Goal: Navigation & Orientation: Find specific page/section

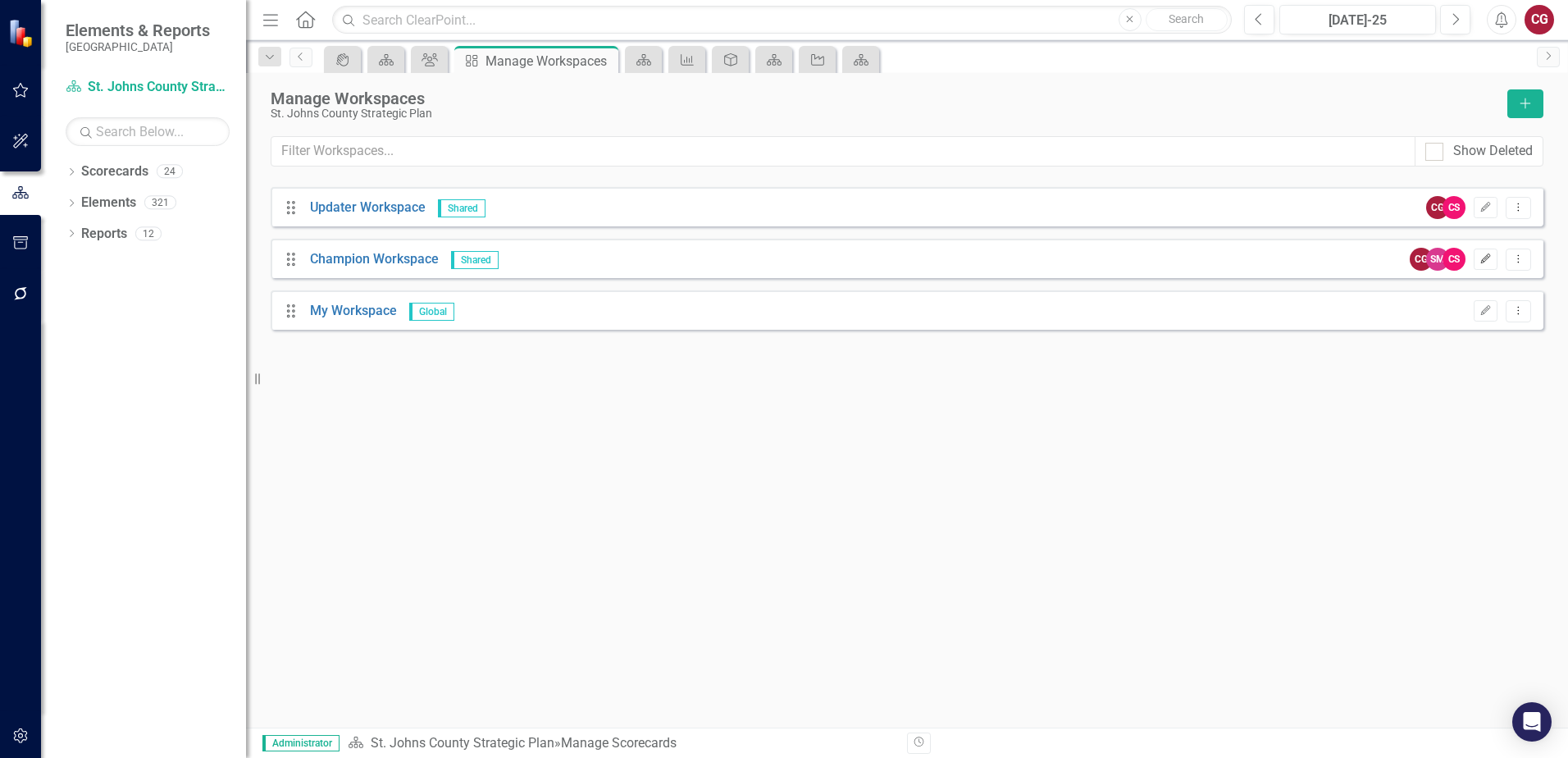
click at [1492, 262] on icon "Edit" at bounding box center [1486, 259] width 13 height 10
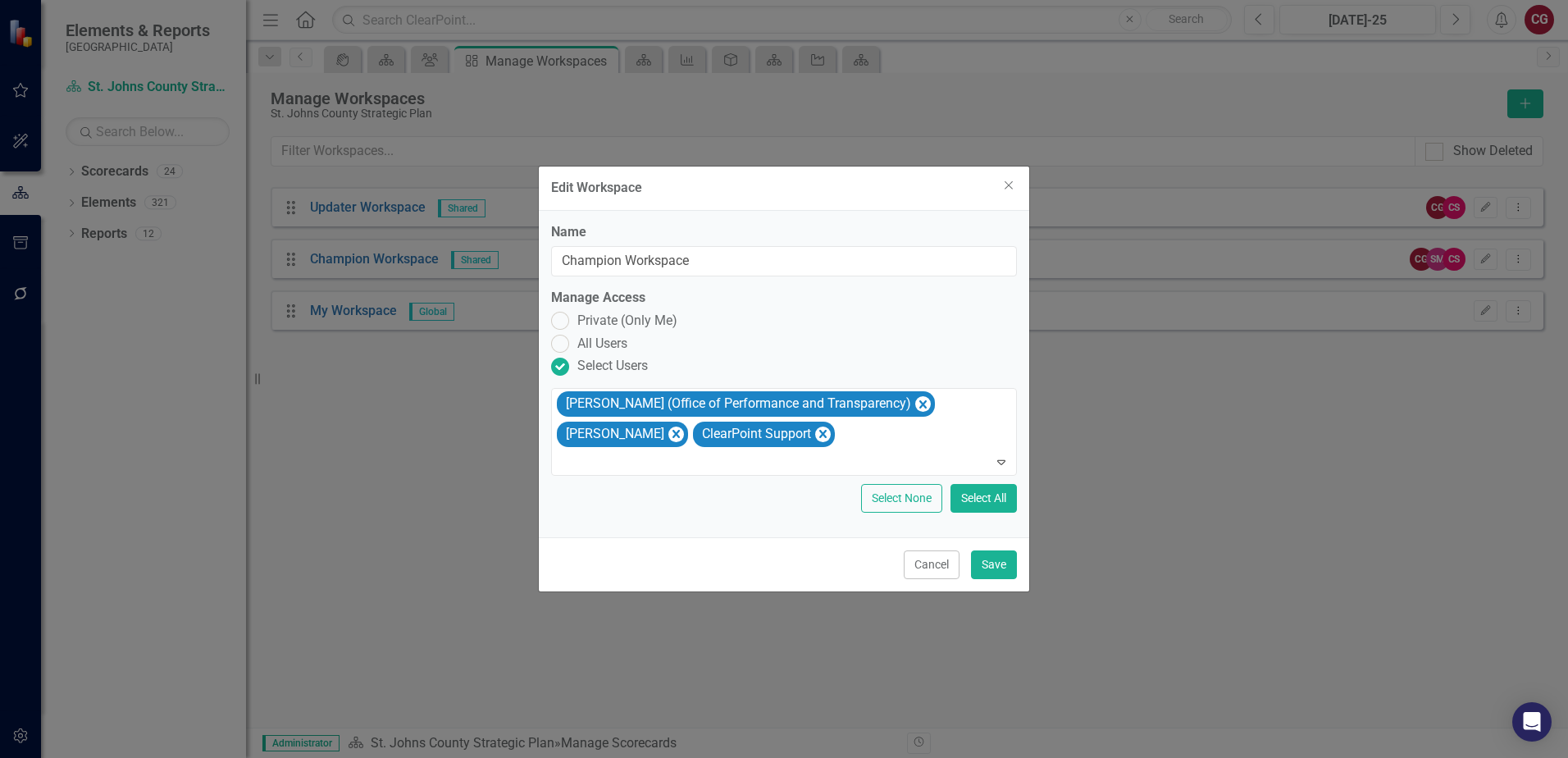
click at [1009, 193] on div "Edit Workspace Close" at bounding box center [784, 189] width 491 height 45
click at [1009, 191] on icon "Close" at bounding box center [1008, 185] width 21 height 15
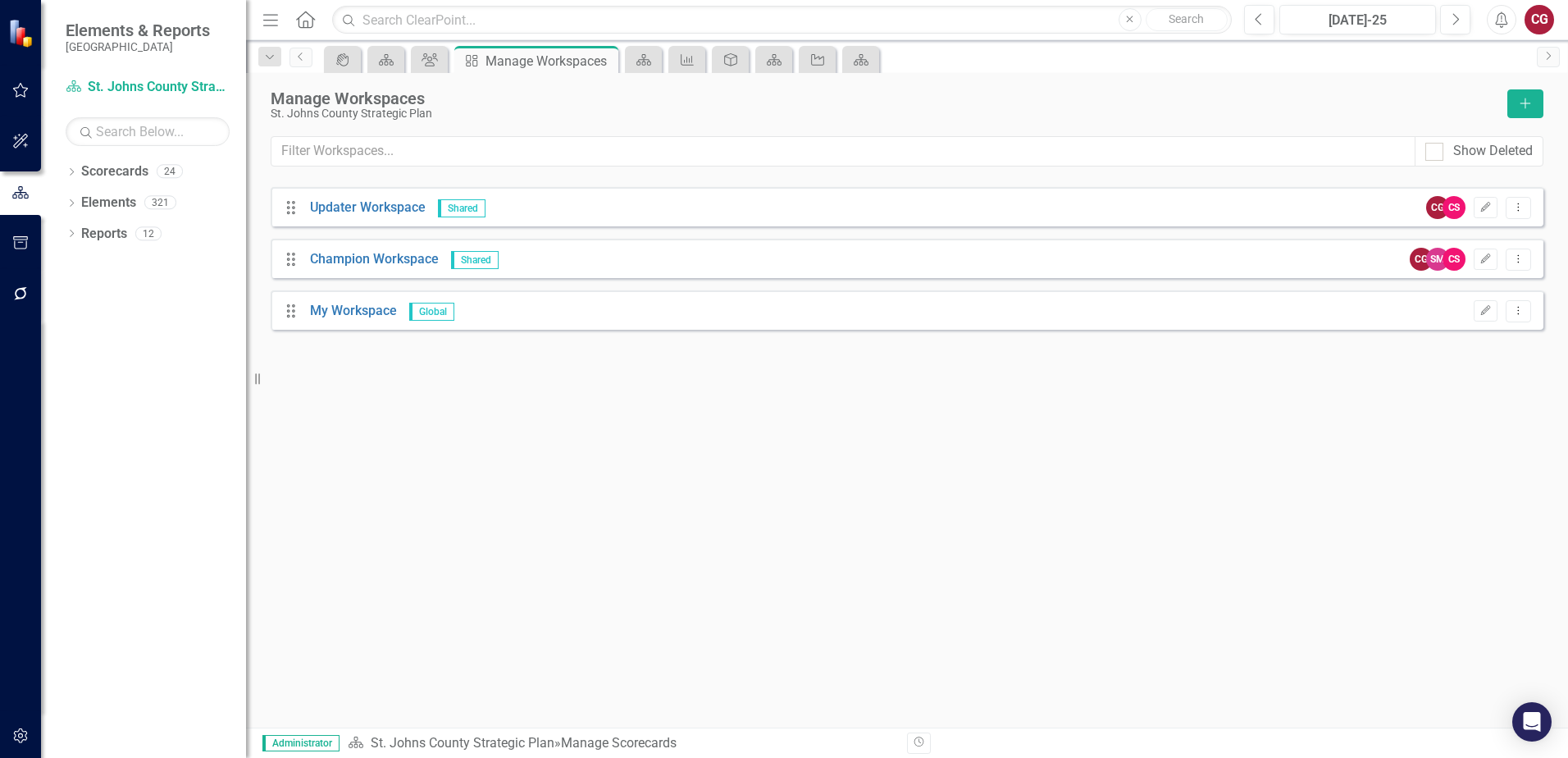
click at [23, 87] on icon "button" at bounding box center [21, 90] width 17 height 13
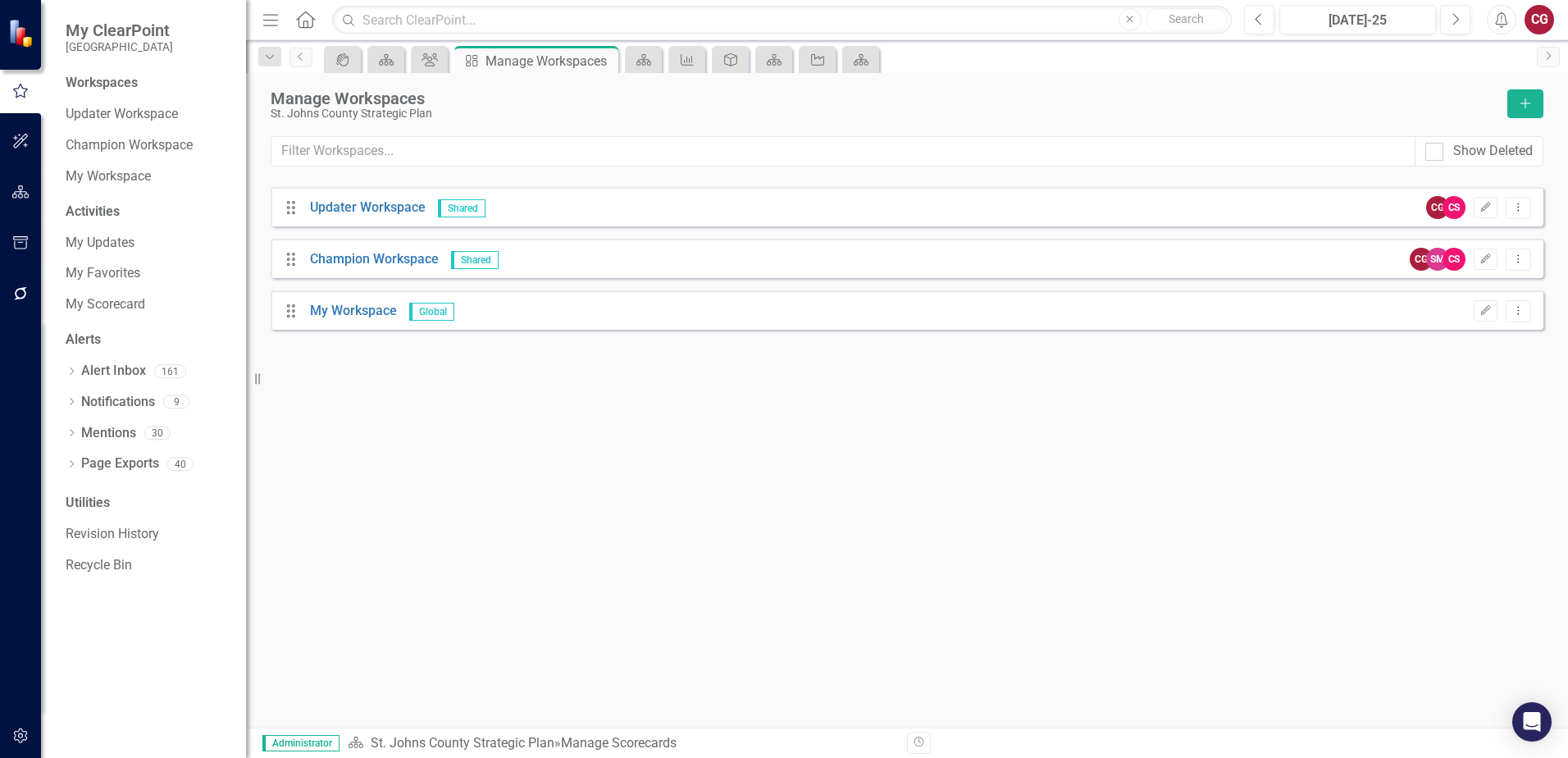
drag, startPoint x: 676, startPoint y: 536, endPoint x: 666, endPoint y: 535, distance: 10.0
click at [676, 536] on div "Manage Workspaces [GEOGRAPHIC_DATA] Strategic Plan Add Show Deleted Drag Update…" at bounding box center [907, 400] width 1322 height 655
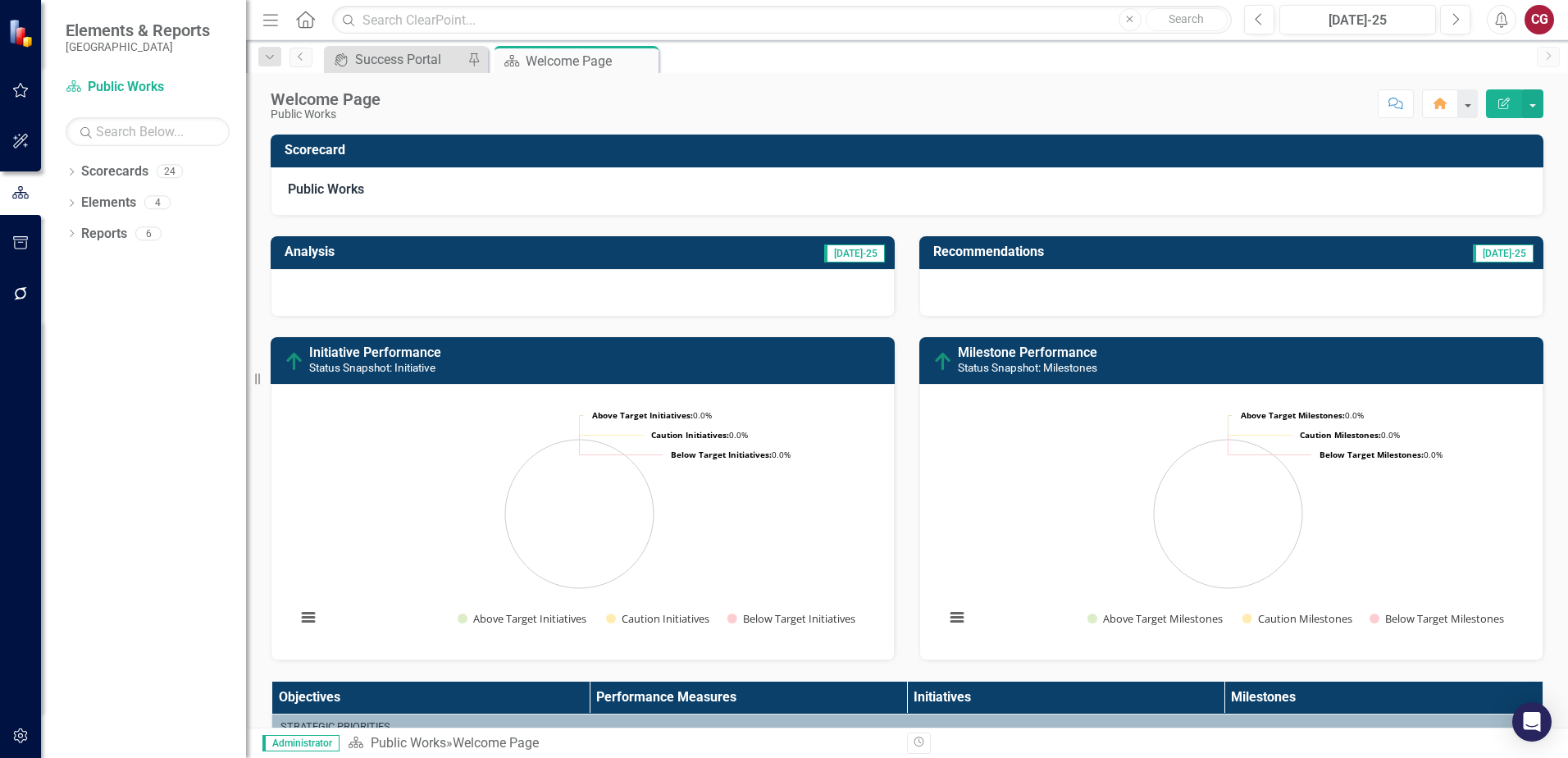
click at [61, 173] on div "Dropdown Scorecards 24 Dropdown St. Johns County Strategic Plan Animal Control …" at bounding box center [144, 458] width 205 height 600
click at [68, 173] on icon "Dropdown" at bounding box center [71, 173] width 12 height 9
click at [75, 204] on icon "Dropdown" at bounding box center [80, 201] width 13 height 10
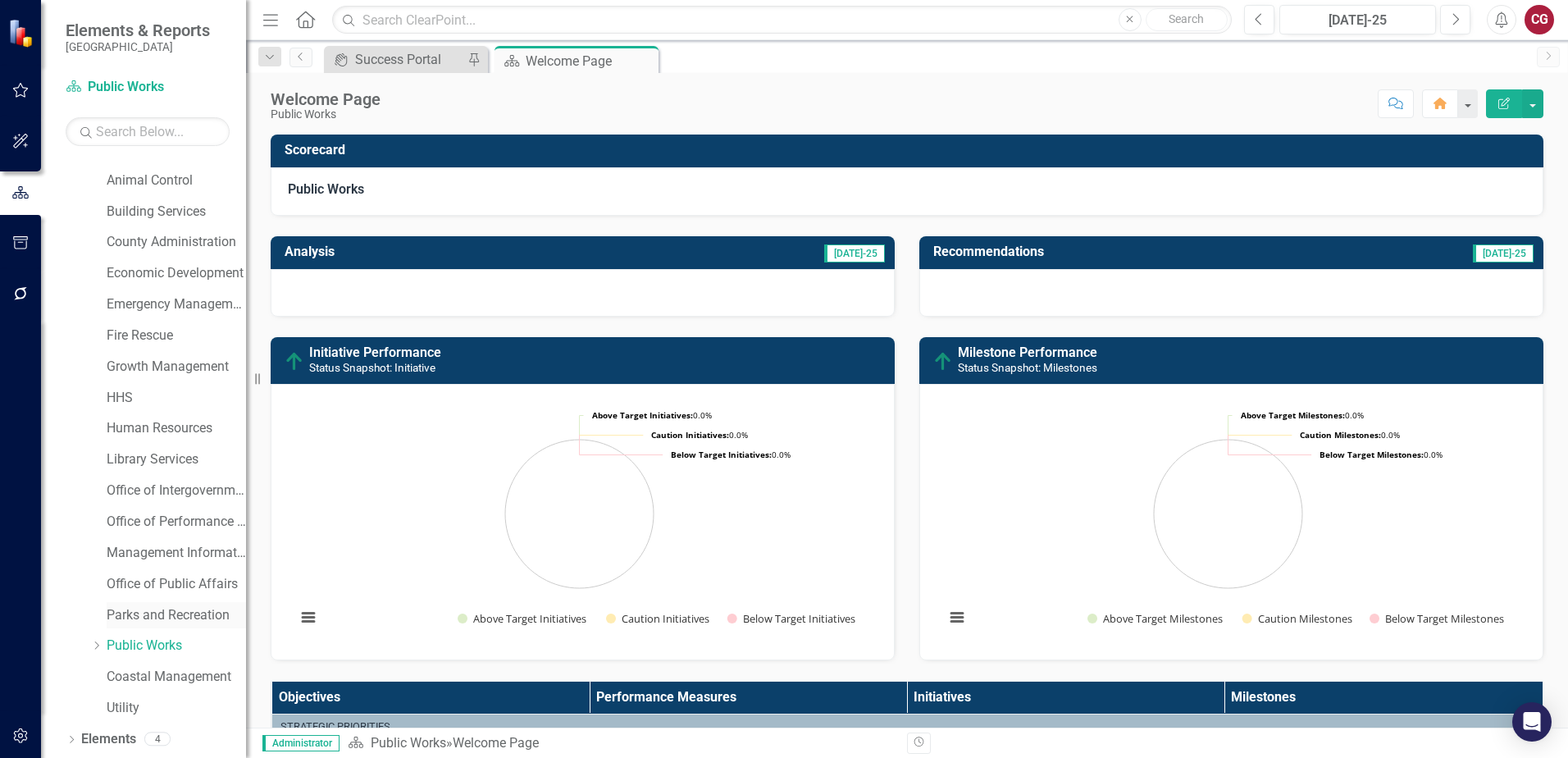
scroll to position [82, 0]
click at [167, 502] on link "Office of Performance & Transparency" at bounding box center [176, 493] width 139 height 19
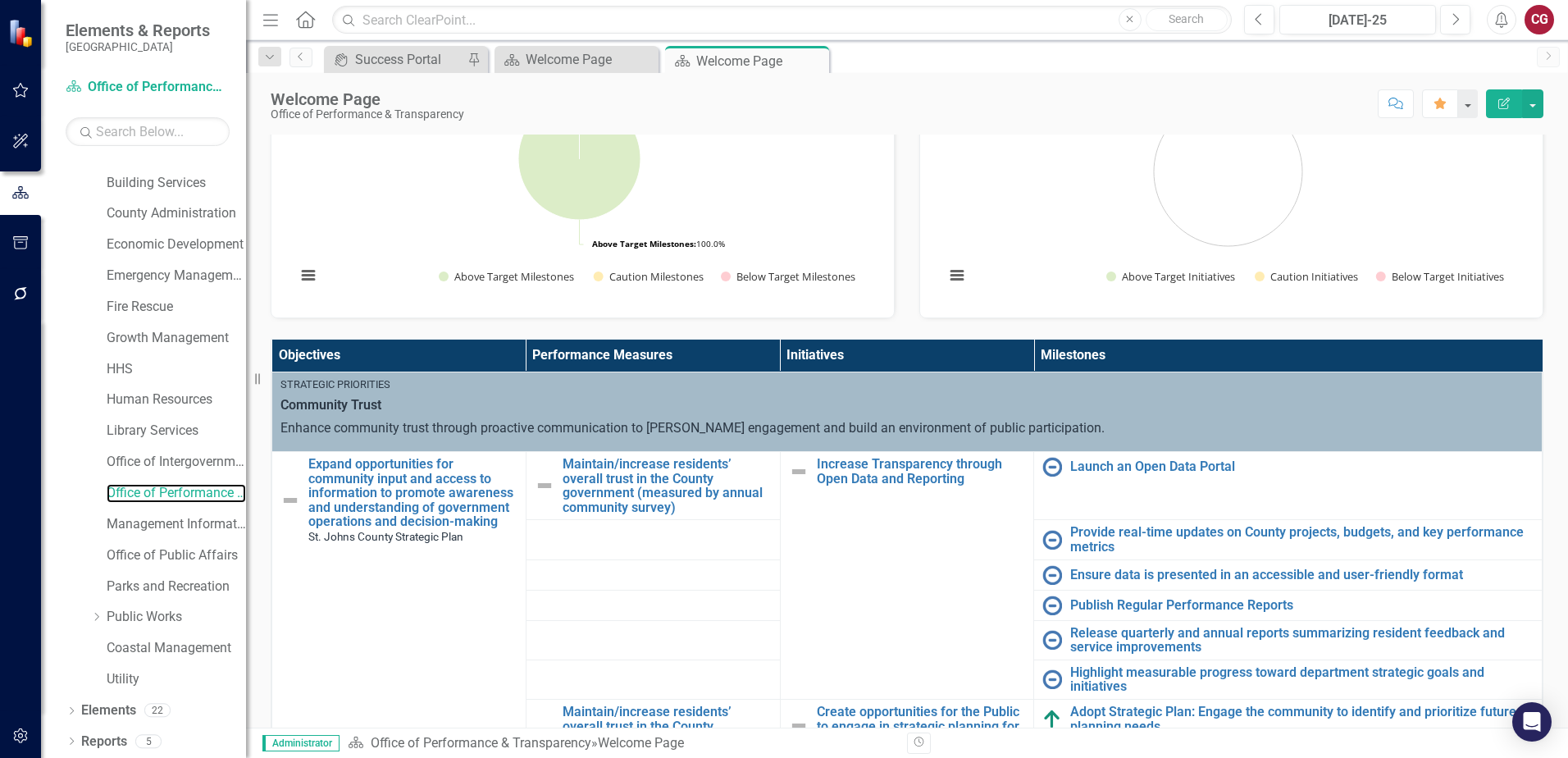
scroll to position [260, 0]
